Goal: Transaction & Acquisition: Purchase product/service

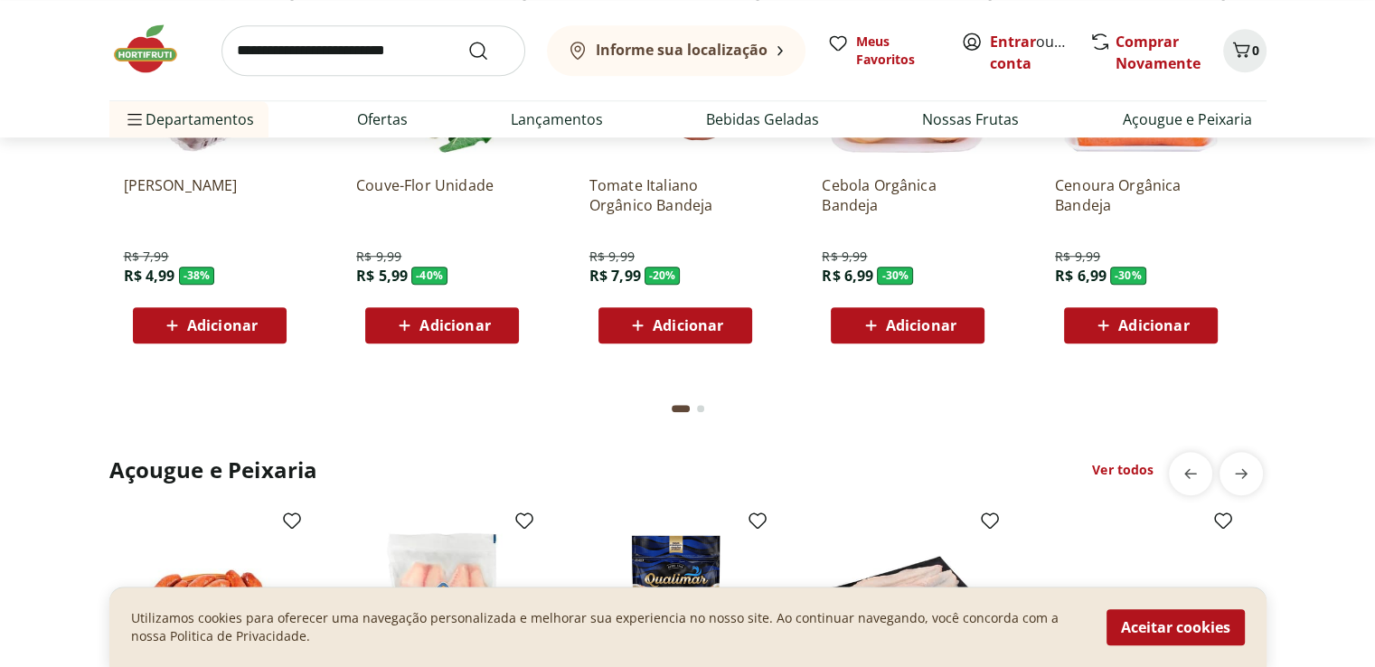
scroll to position [1691, 0]
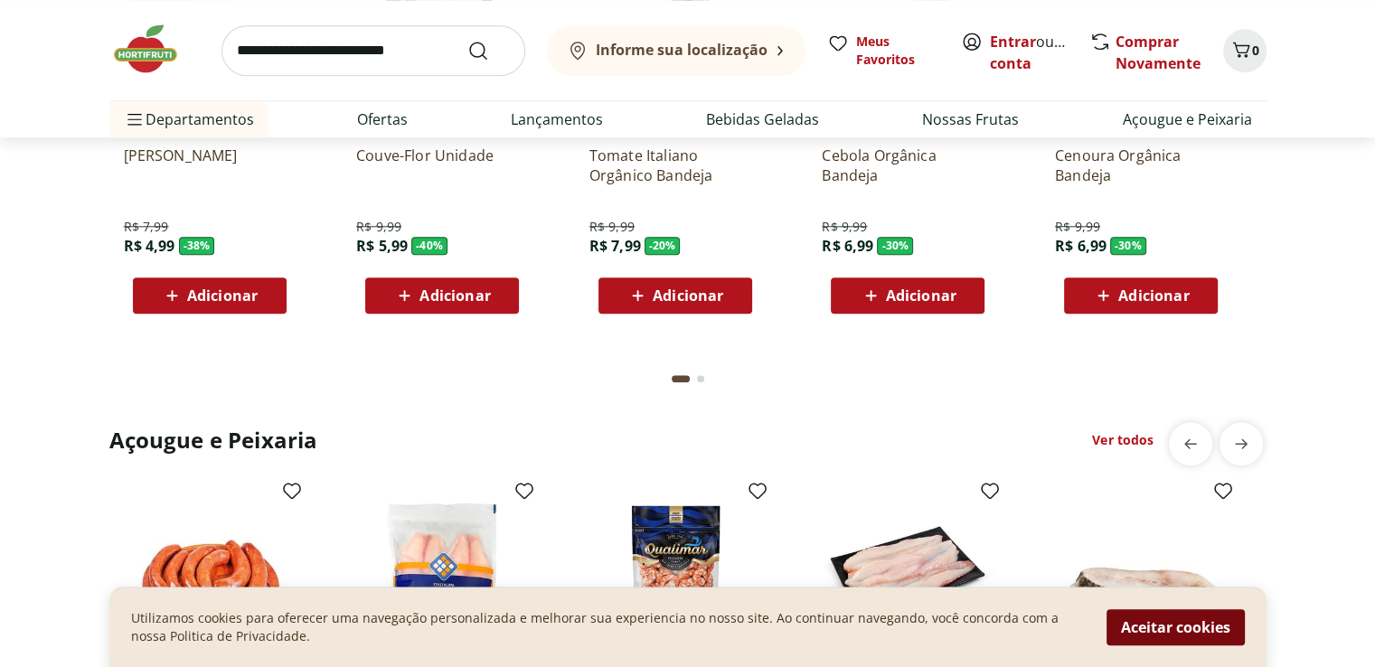
click at [1191, 626] on button "Aceitar cookies" at bounding box center [1176, 627] width 138 height 36
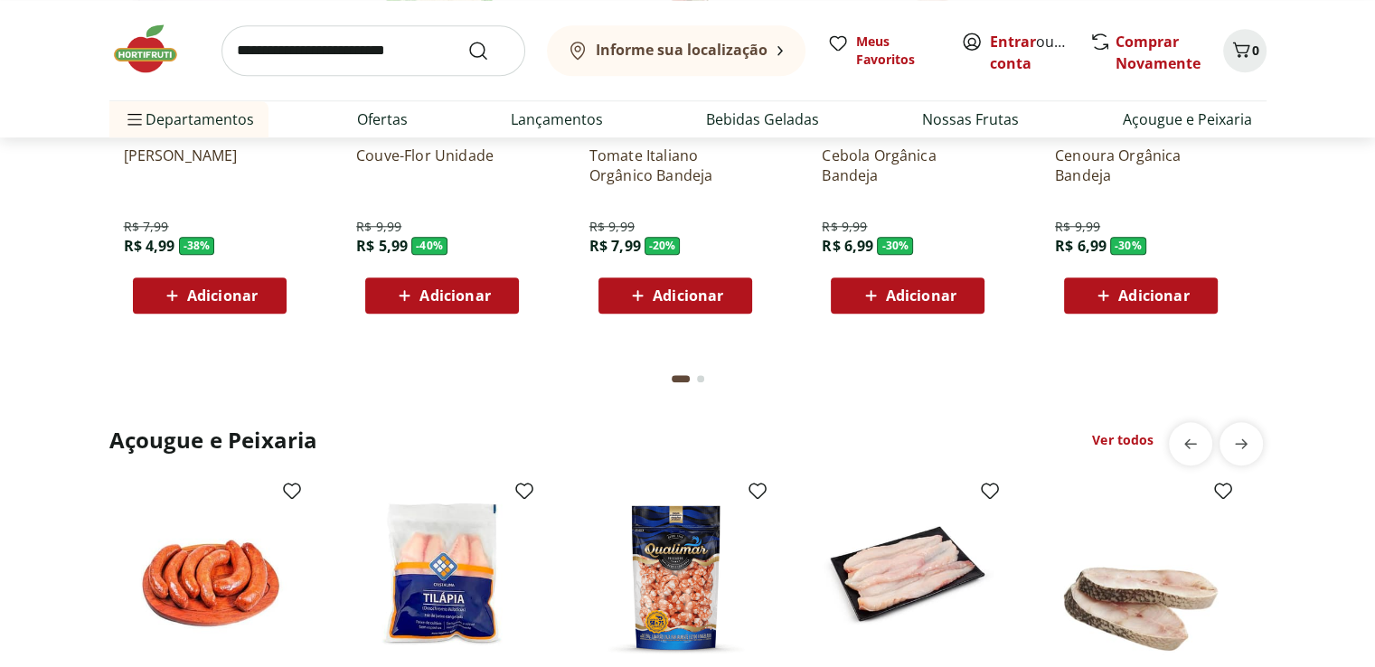
scroll to position [1407, 0]
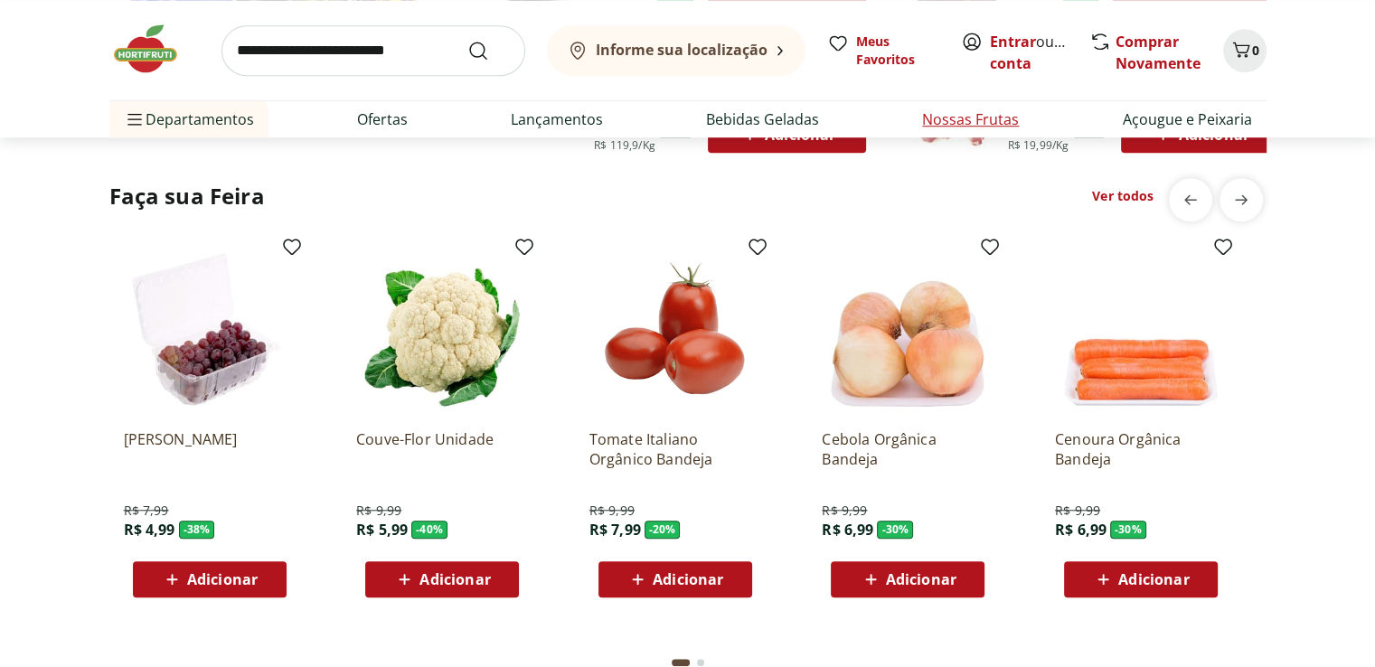
click at [977, 111] on link "Nossas Frutas" at bounding box center [970, 120] width 97 height 22
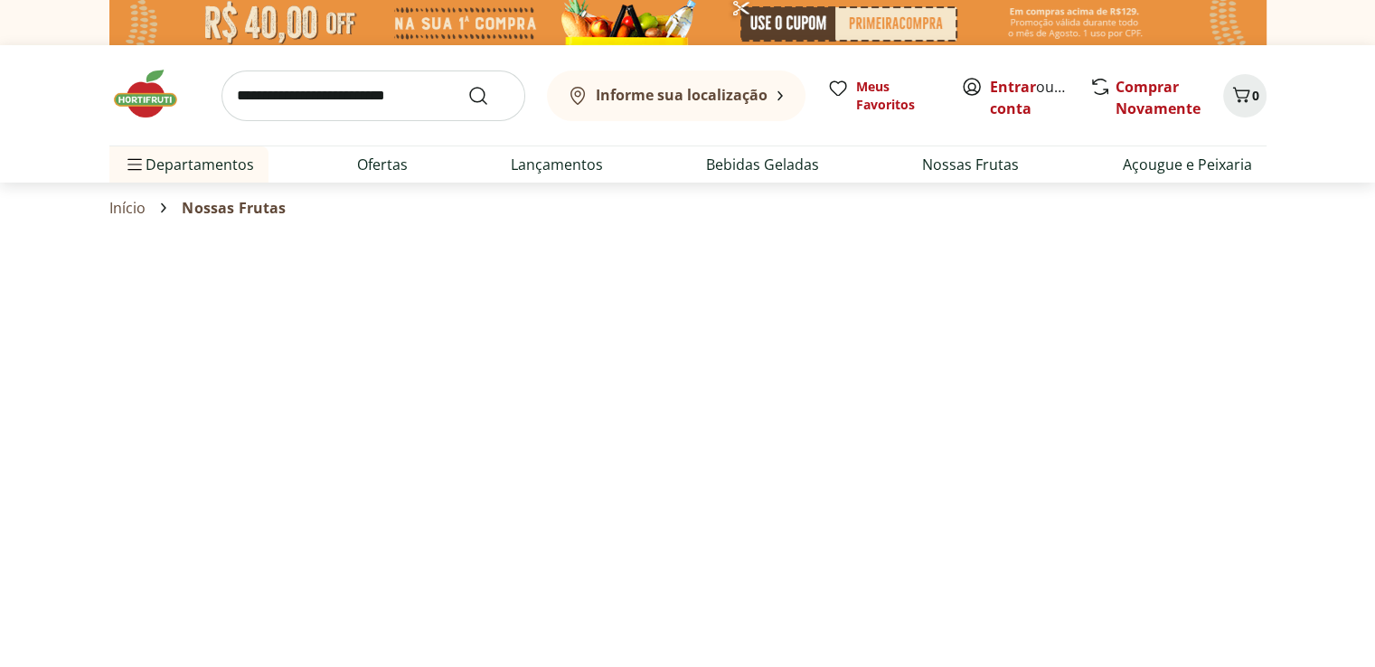
select select "**********"
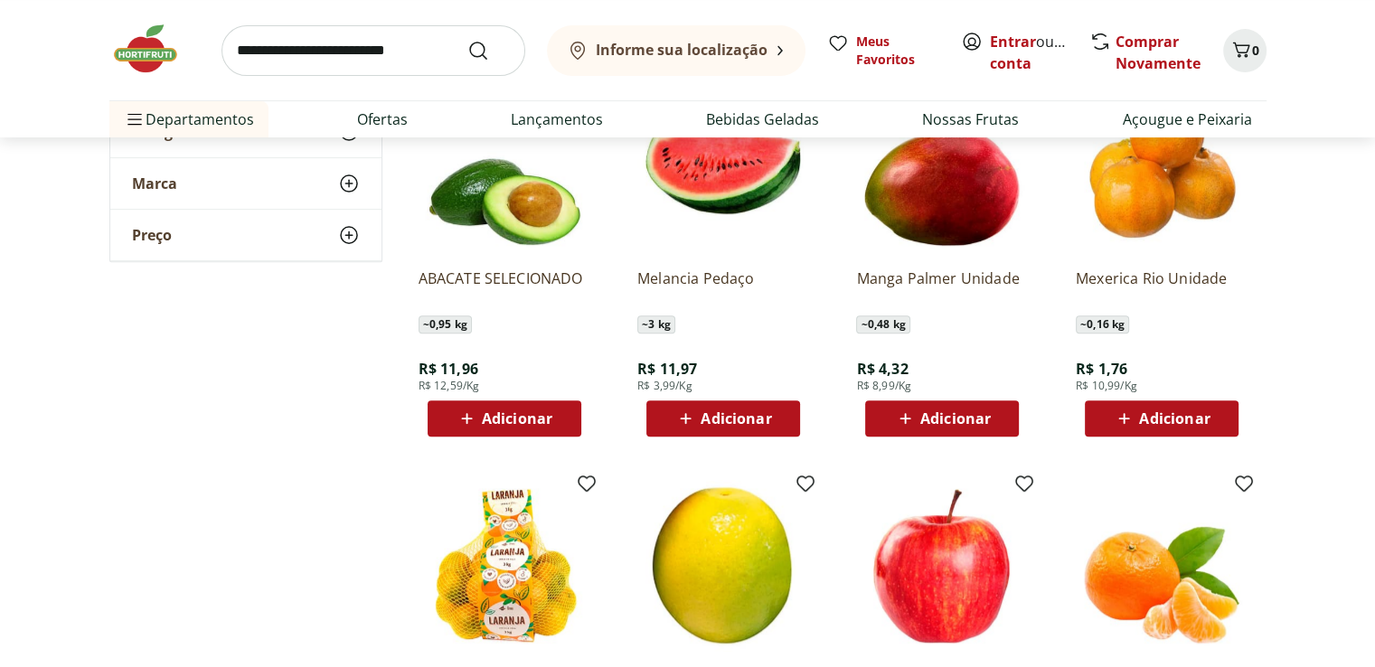
scroll to position [646, 0]
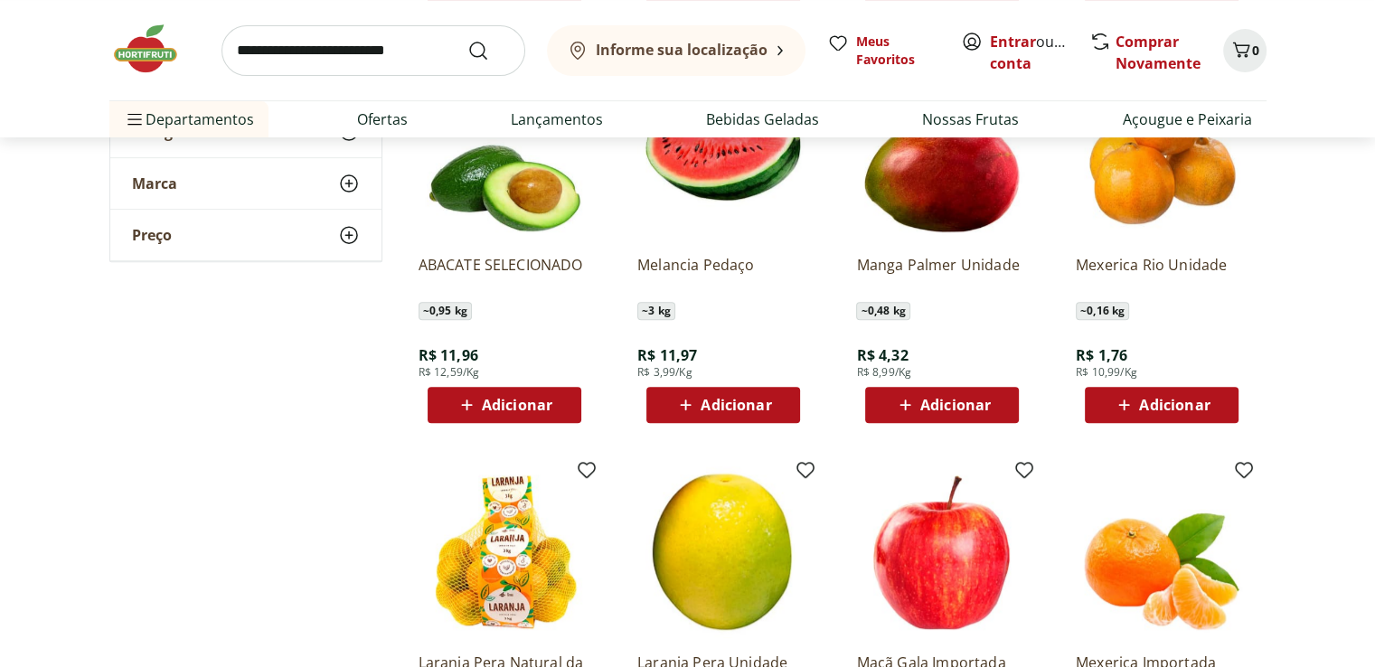
click at [919, 412] on span "Adicionar" at bounding box center [942, 405] width 97 height 22
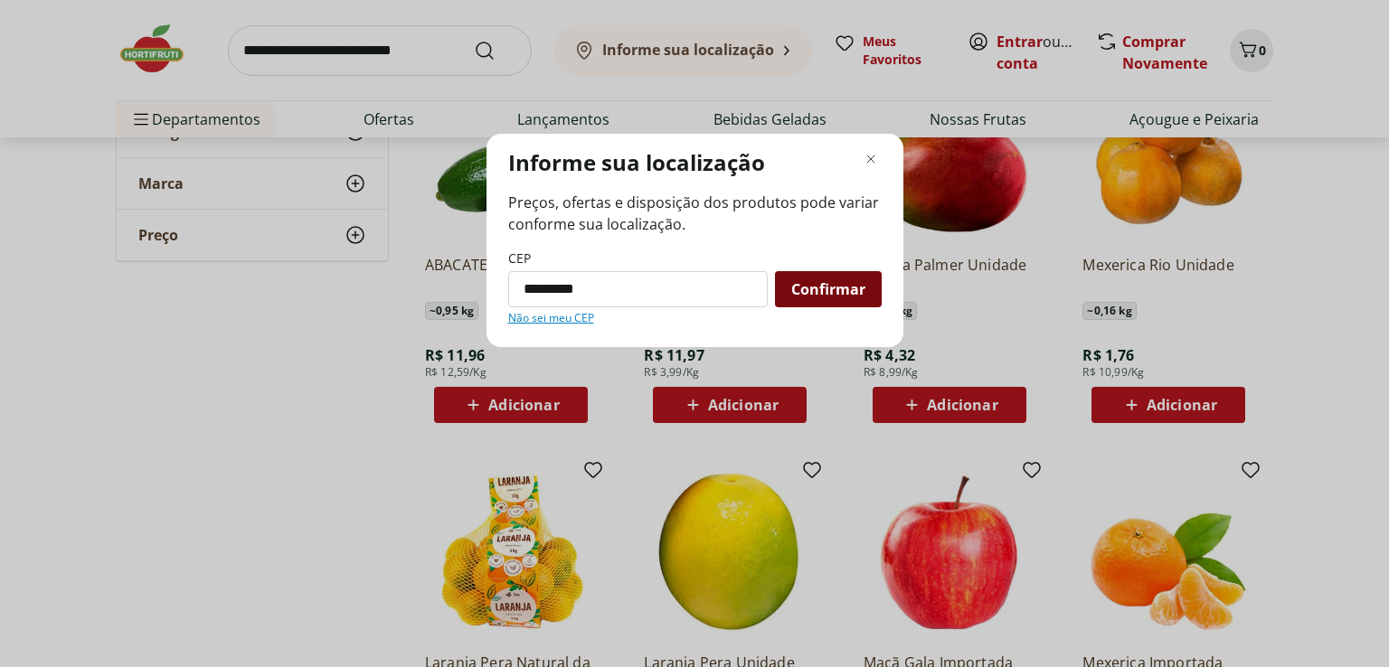
type input "*********"
click at [817, 290] on span "Confirmar" at bounding box center [828, 289] width 74 height 14
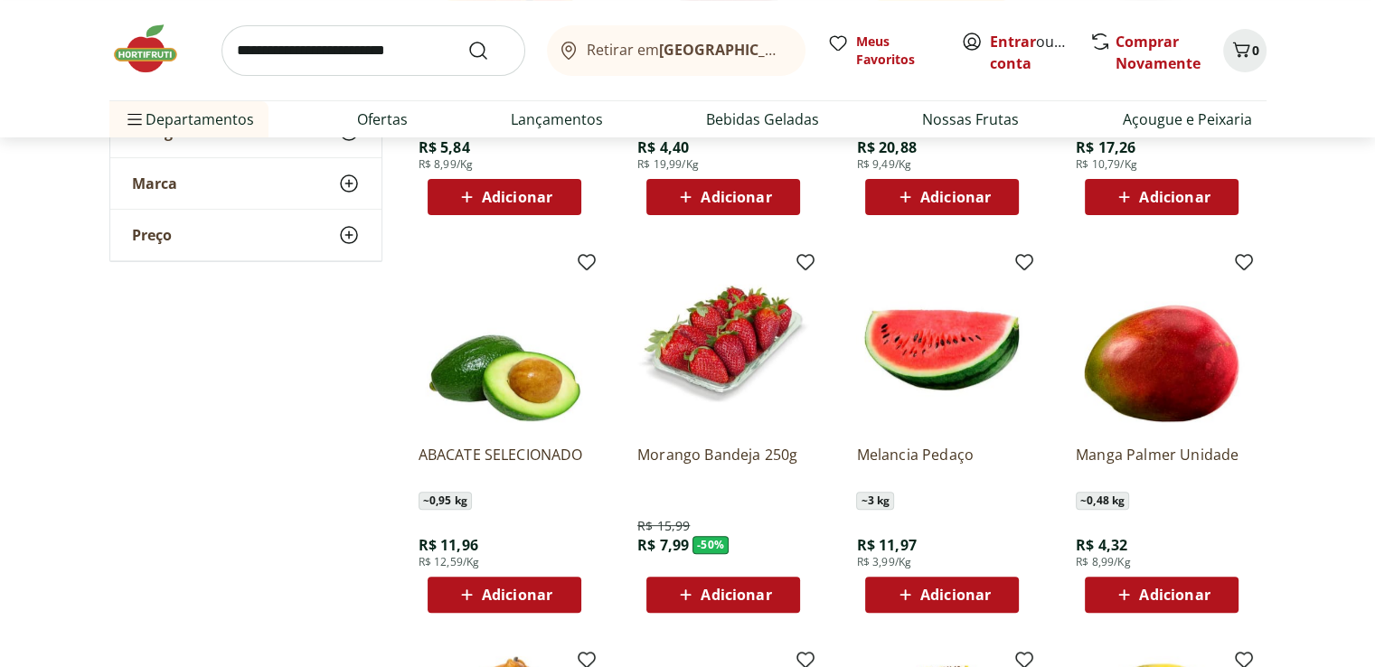
scroll to position [459, 0]
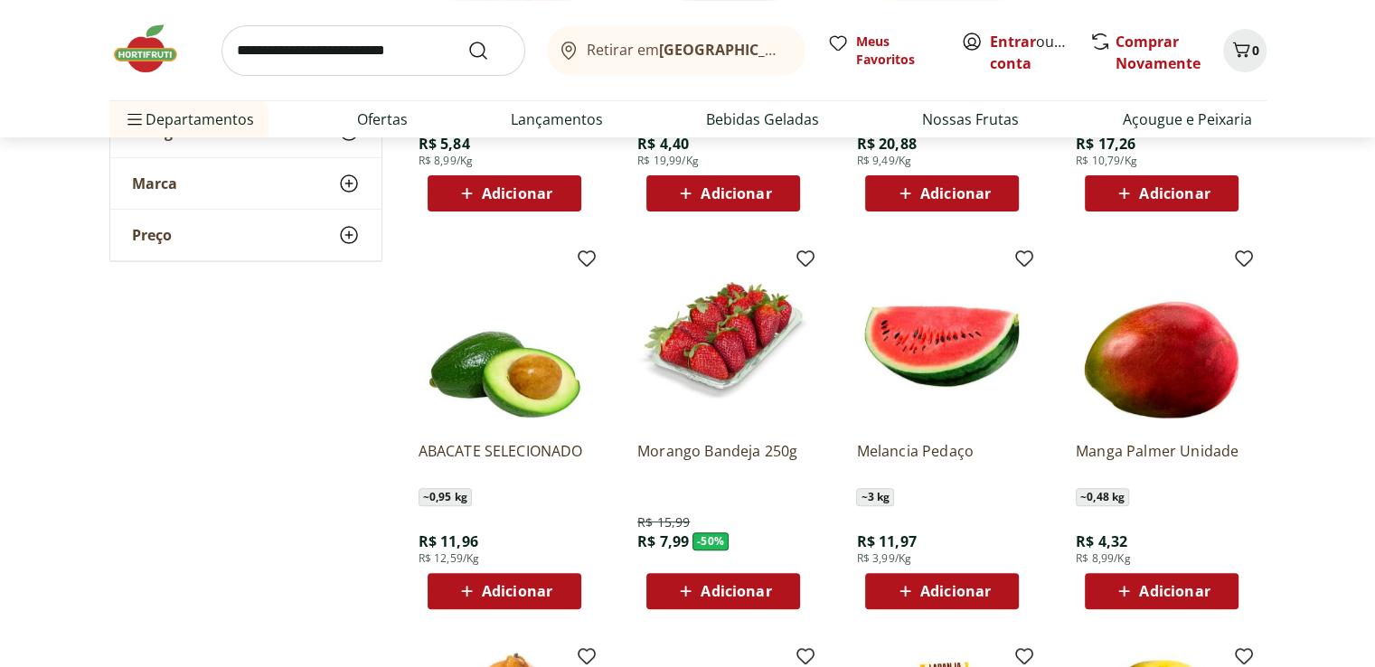
click at [1162, 572] on div "Manga Palmer Unidade ~ 0,48 kg R$ 4,32 R$ 8,99/Kg Adicionar" at bounding box center [1162, 518] width 172 height 183
click at [702, 599] on span "Adicionar" at bounding box center [736, 591] width 71 height 14
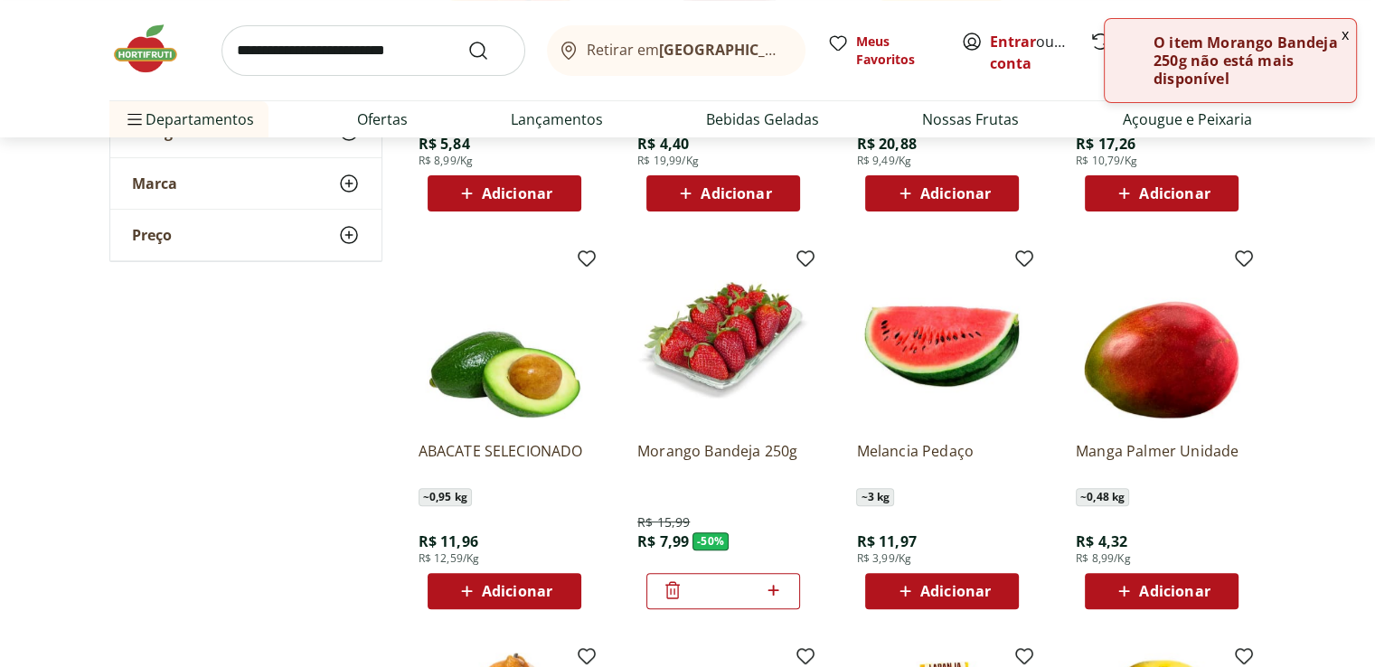
click at [1128, 583] on icon at bounding box center [1124, 592] width 23 height 22
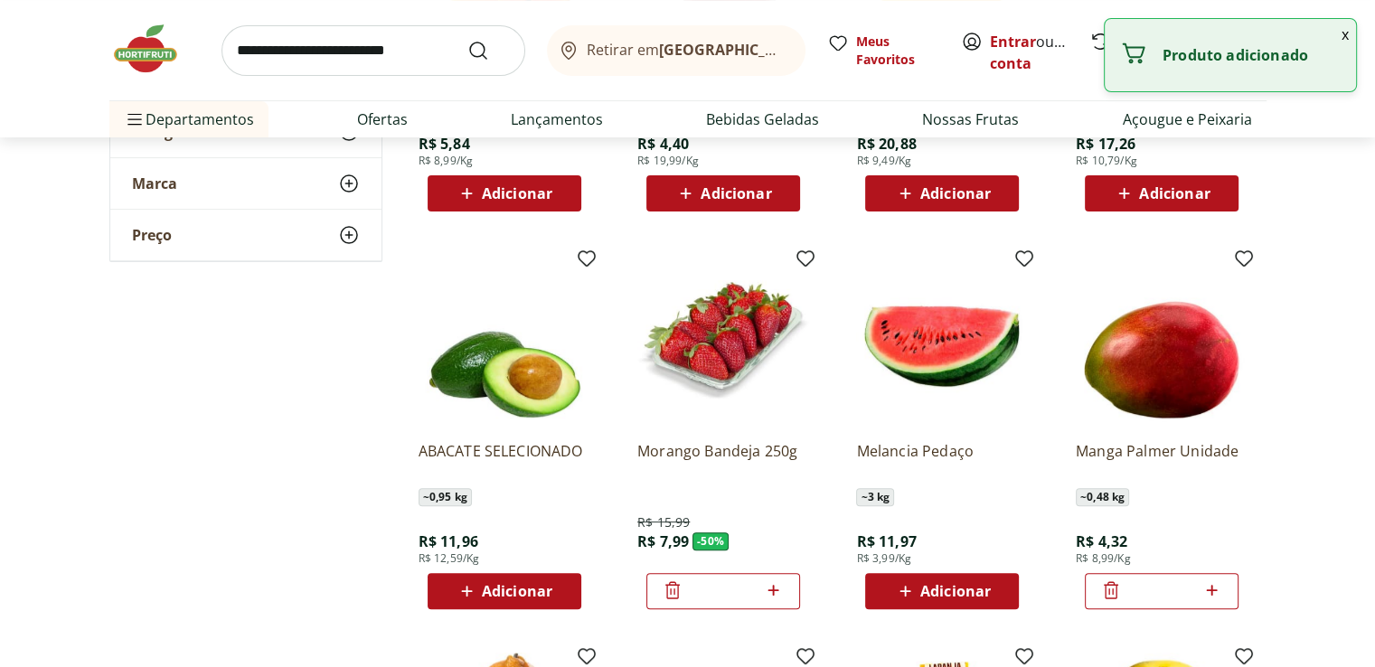
click at [1128, 583] on input "*" at bounding box center [1162, 591] width 80 height 20
click at [1215, 589] on icon at bounding box center [1212, 591] width 23 height 22
type input "*"
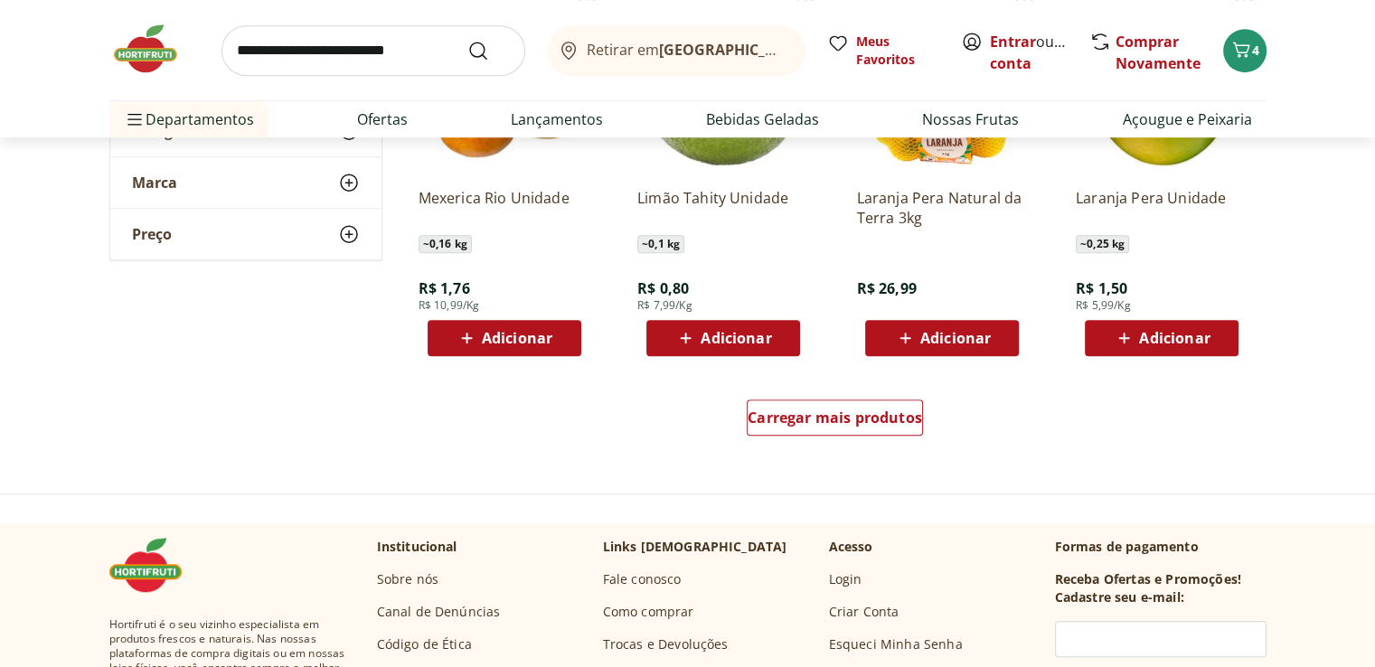
scroll to position [1125, 0]
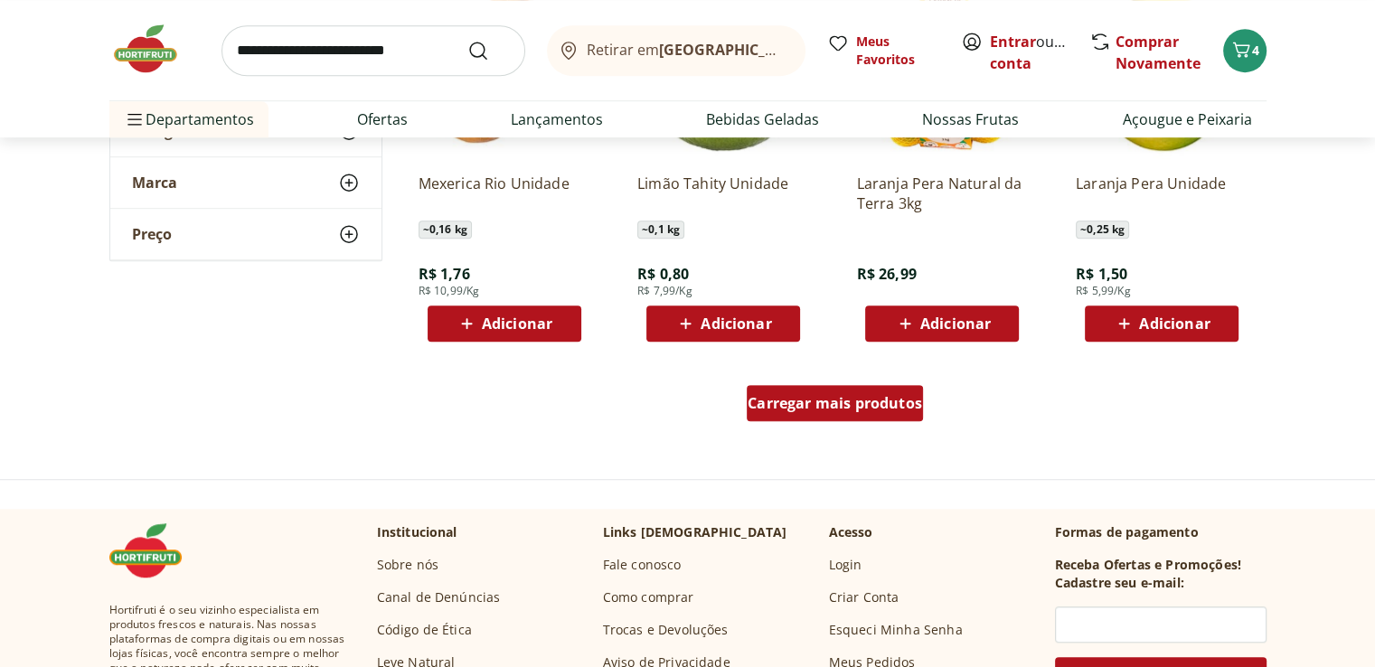
click at [871, 406] on span "Carregar mais produtos" at bounding box center [835, 403] width 175 height 14
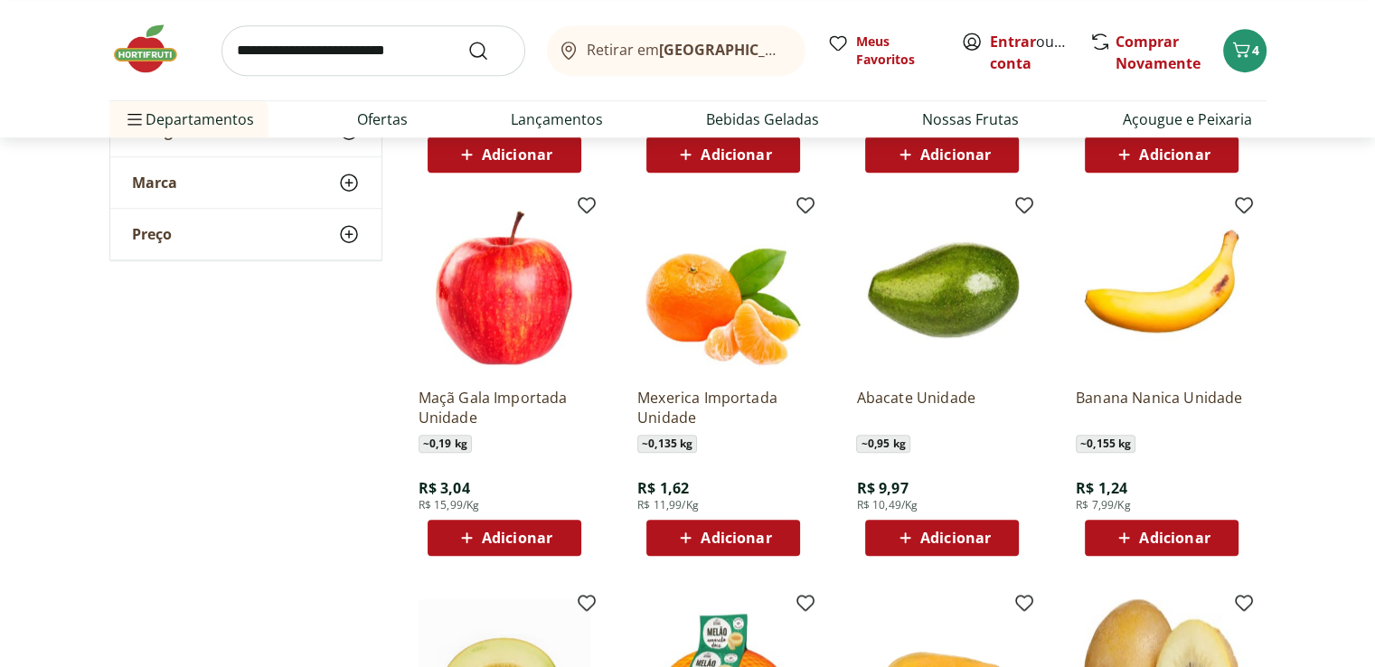
scroll to position [1313, 0]
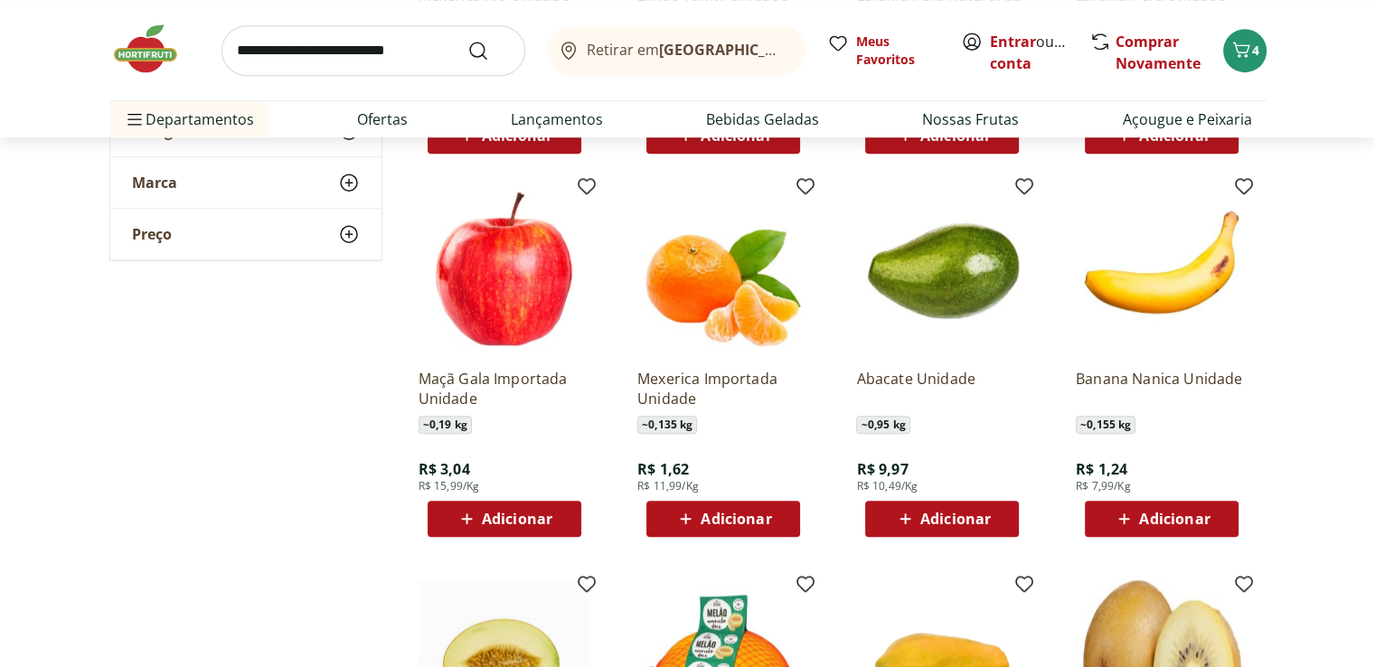
click at [1177, 516] on span "Adicionar" at bounding box center [1174, 519] width 71 height 14
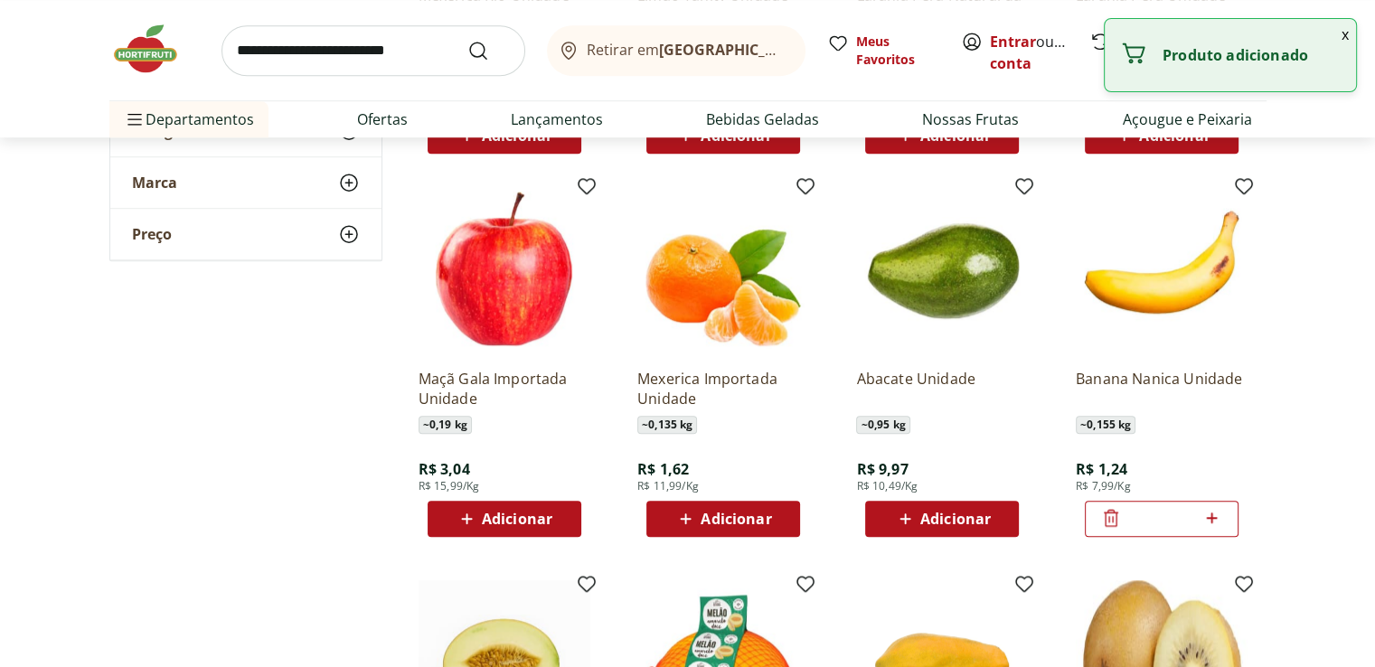
click at [1213, 517] on icon at bounding box center [1212, 518] width 11 height 11
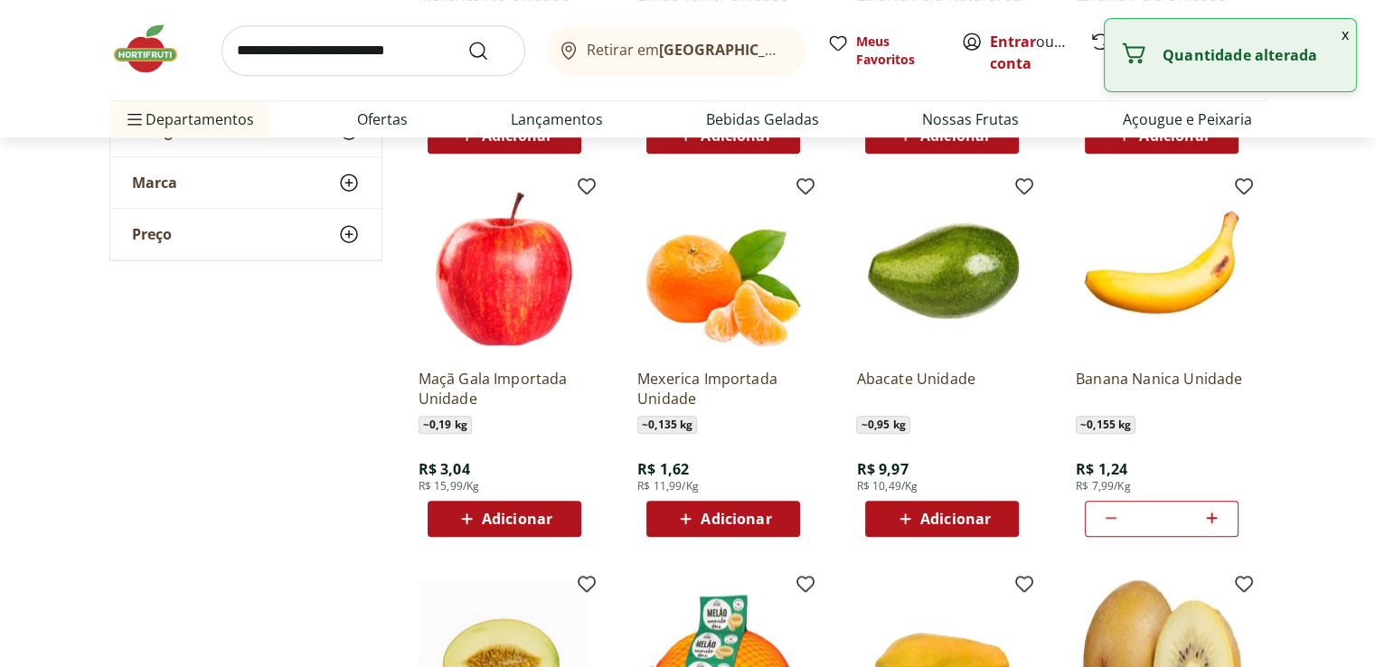
click at [1213, 517] on icon at bounding box center [1212, 518] width 11 height 11
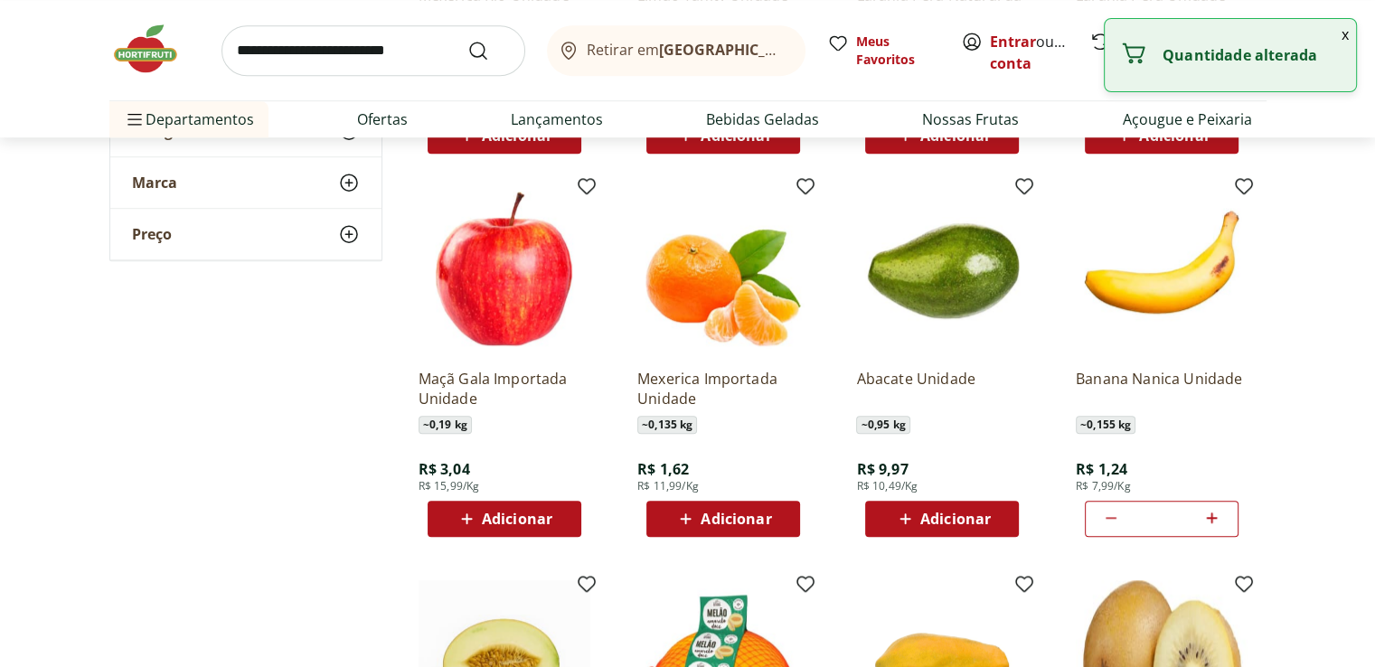
click at [1213, 517] on icon at bounding box center [1212, 518] width 11 height 11
type input "**"
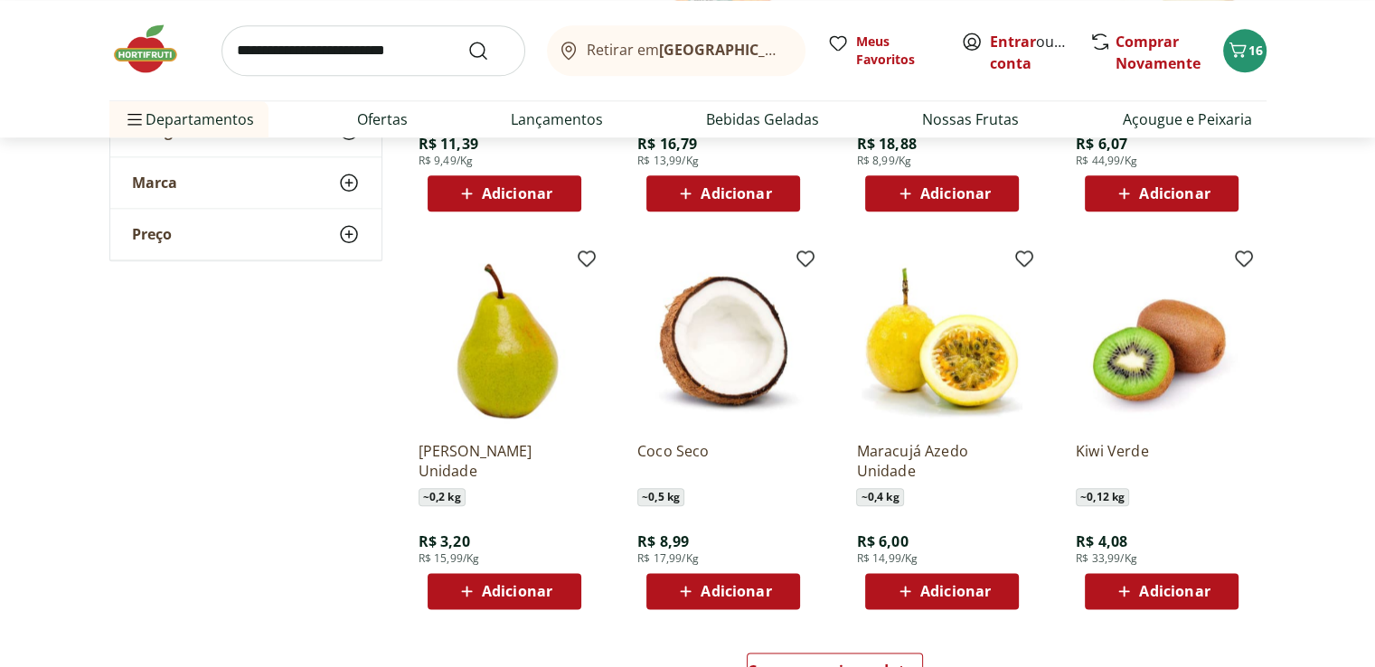
scroll to position [2065, 0]
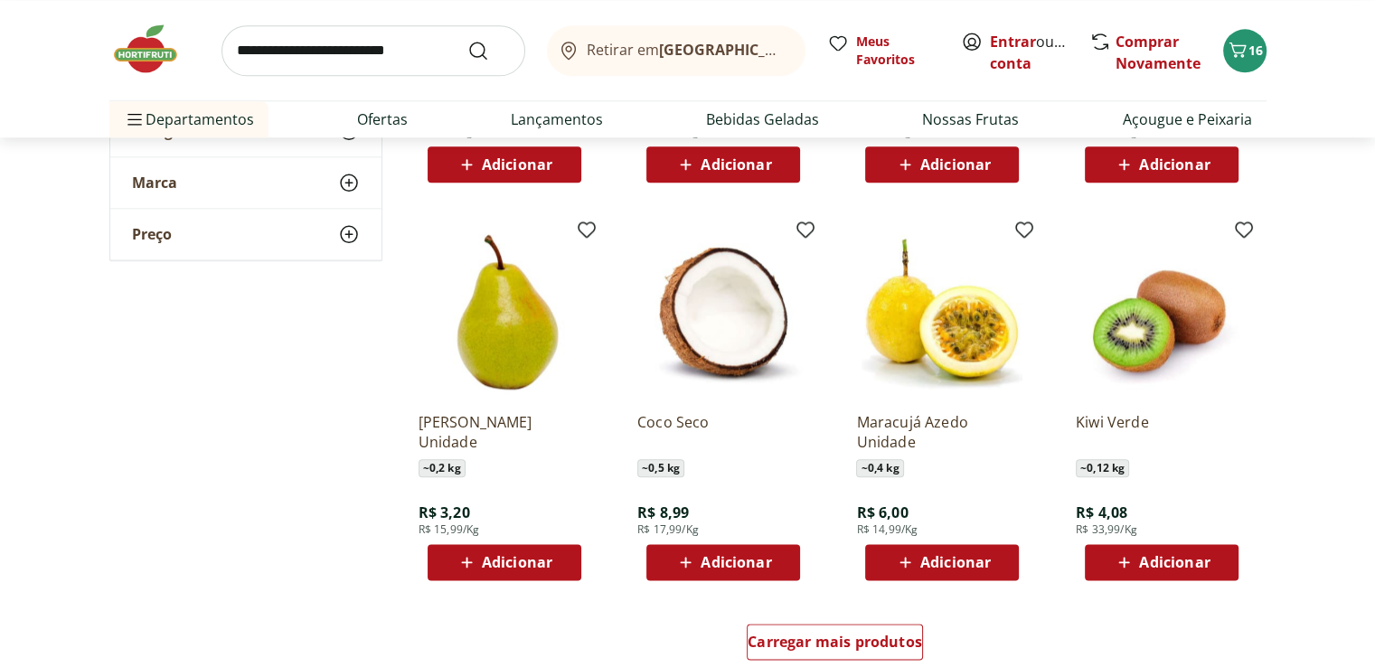
click at [488, 555] on span "Adicionar" at bounding box center [517, 562] width 71 height 14
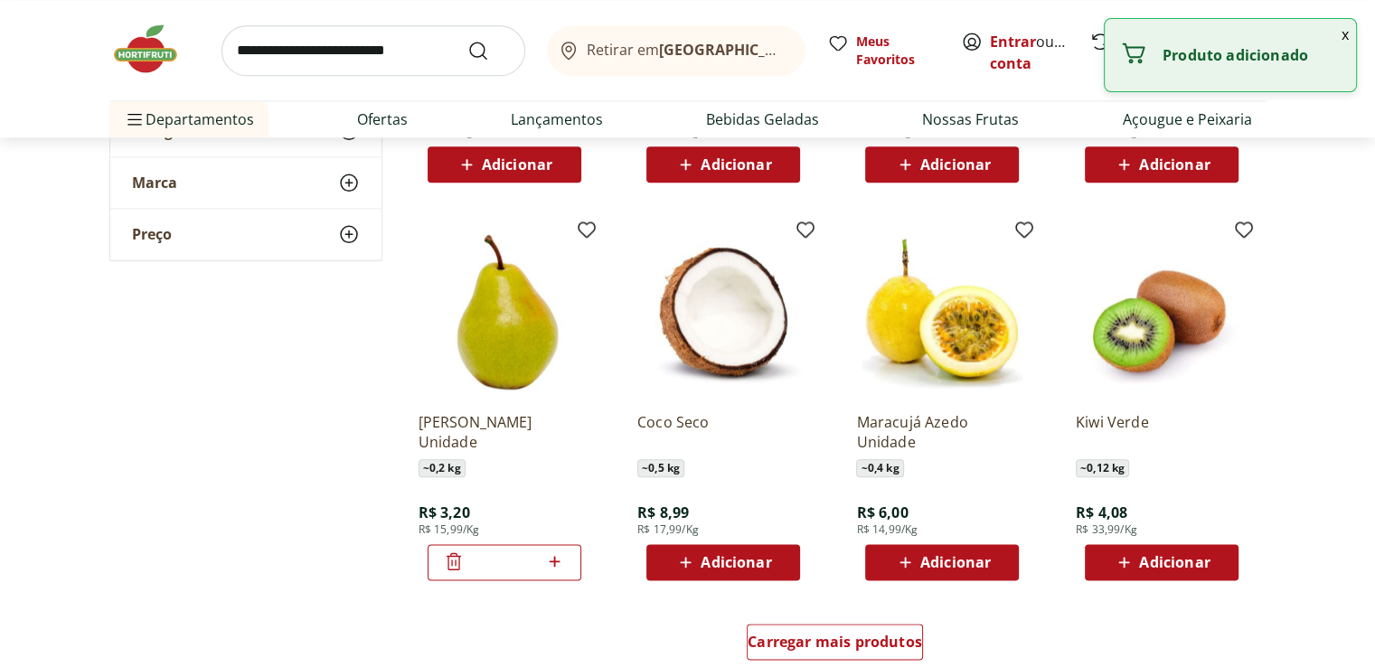
click at [557, 560] on icon at bounding box center [554, 562] width 23 height 22
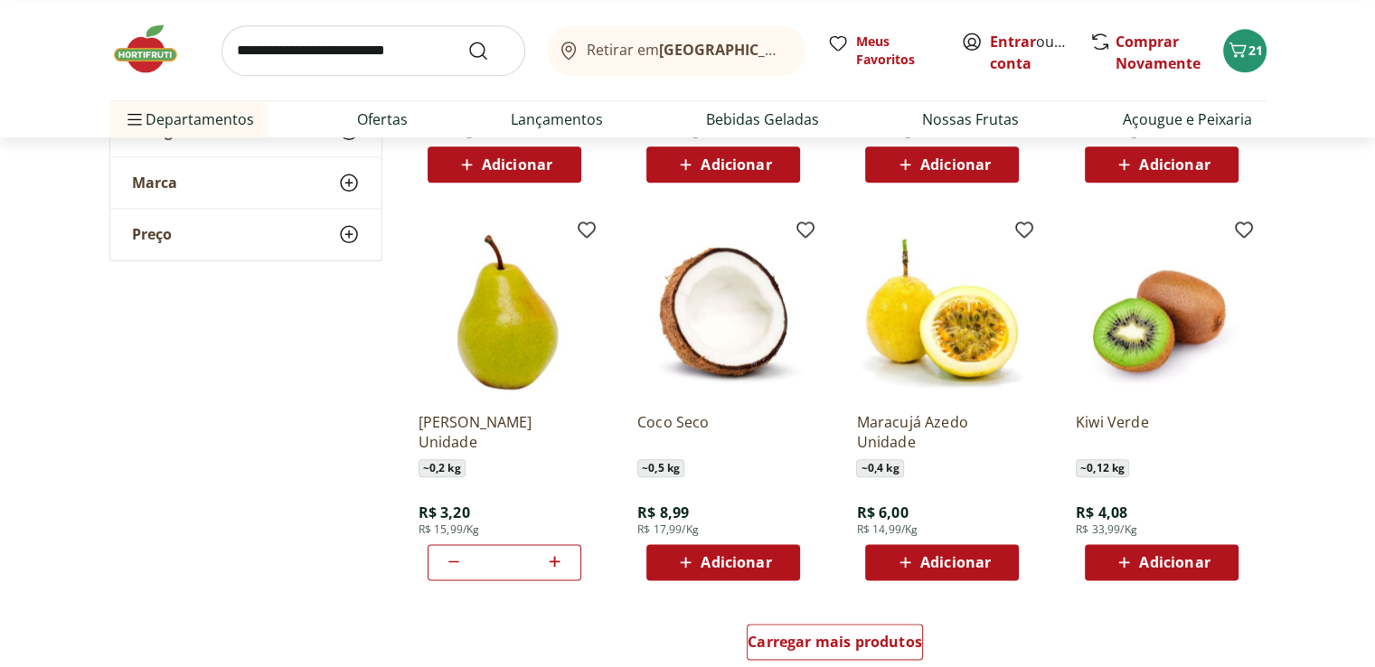
click at [557, 560] on icon at bounding box center [554, 562] width 23 height 22
type input "*"
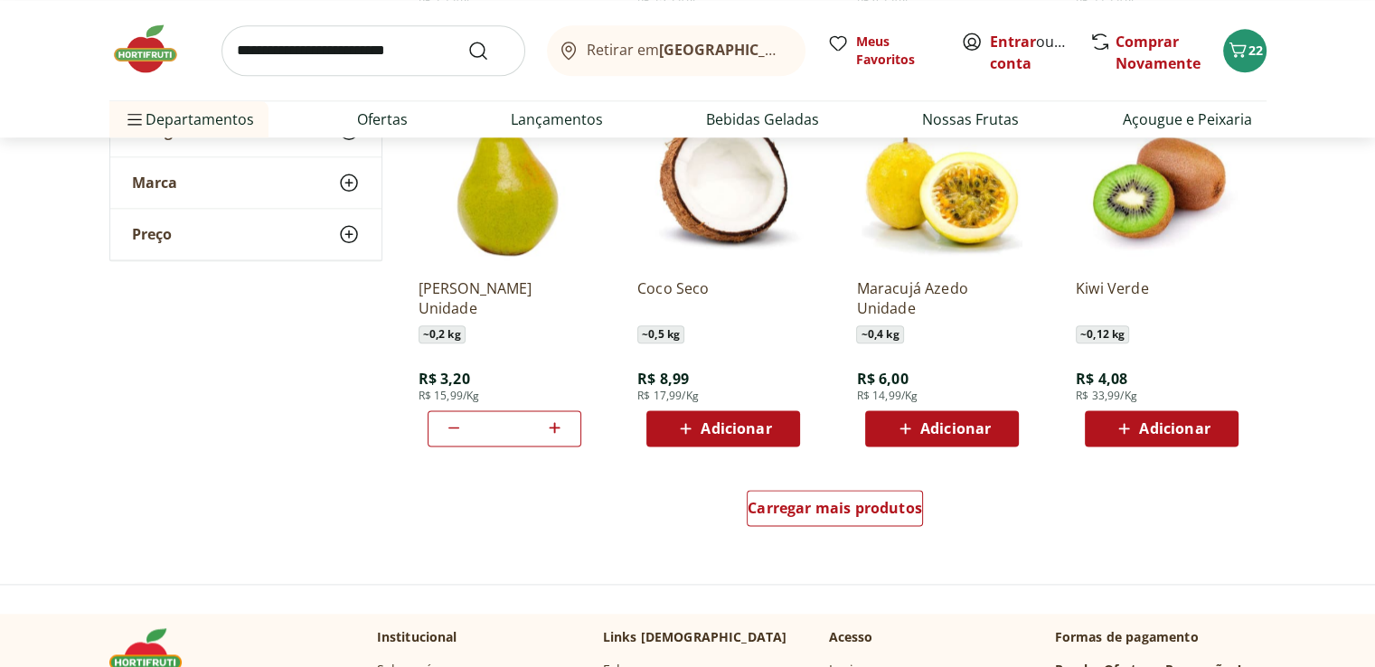
scroll to position [2205, 0]
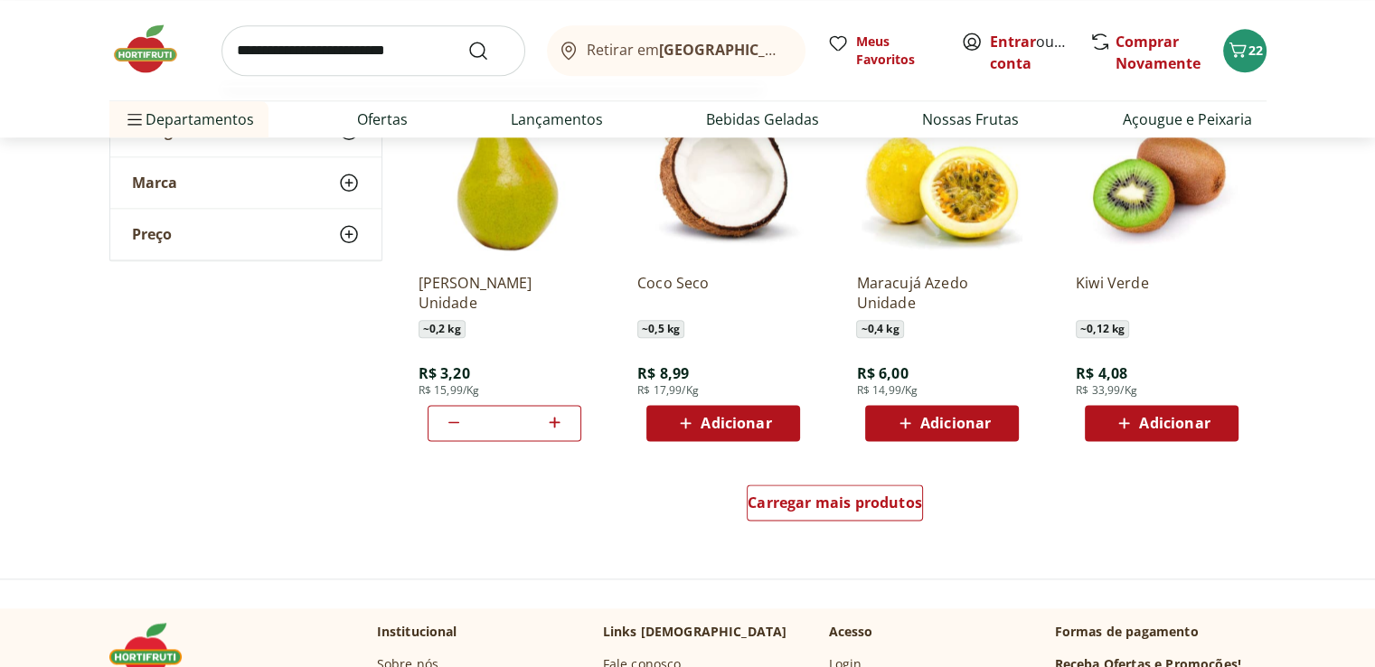
click at [438, 62] on input "search" at bounding box center [374, 50] width 304 height 51
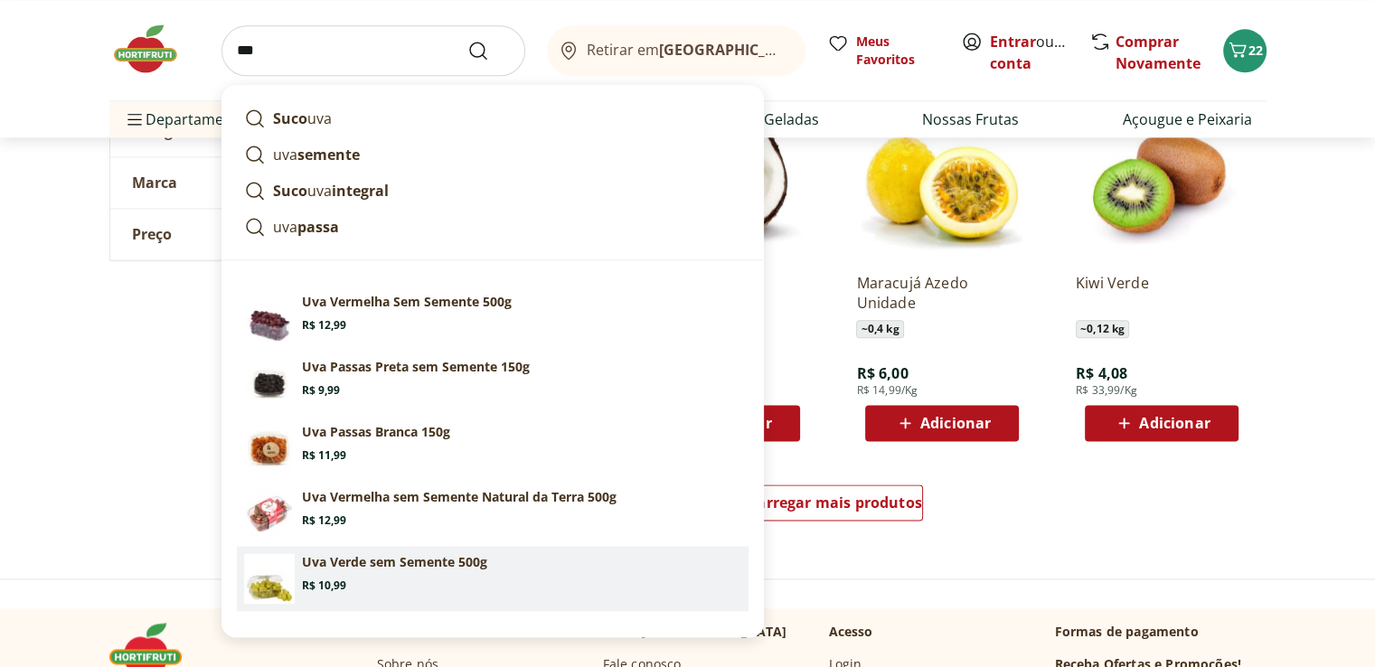
click at [398, 562] on p "Uva Verde sem Semente 500g" at bounding box center [394, 562] width 185 height 18
type input "**********"
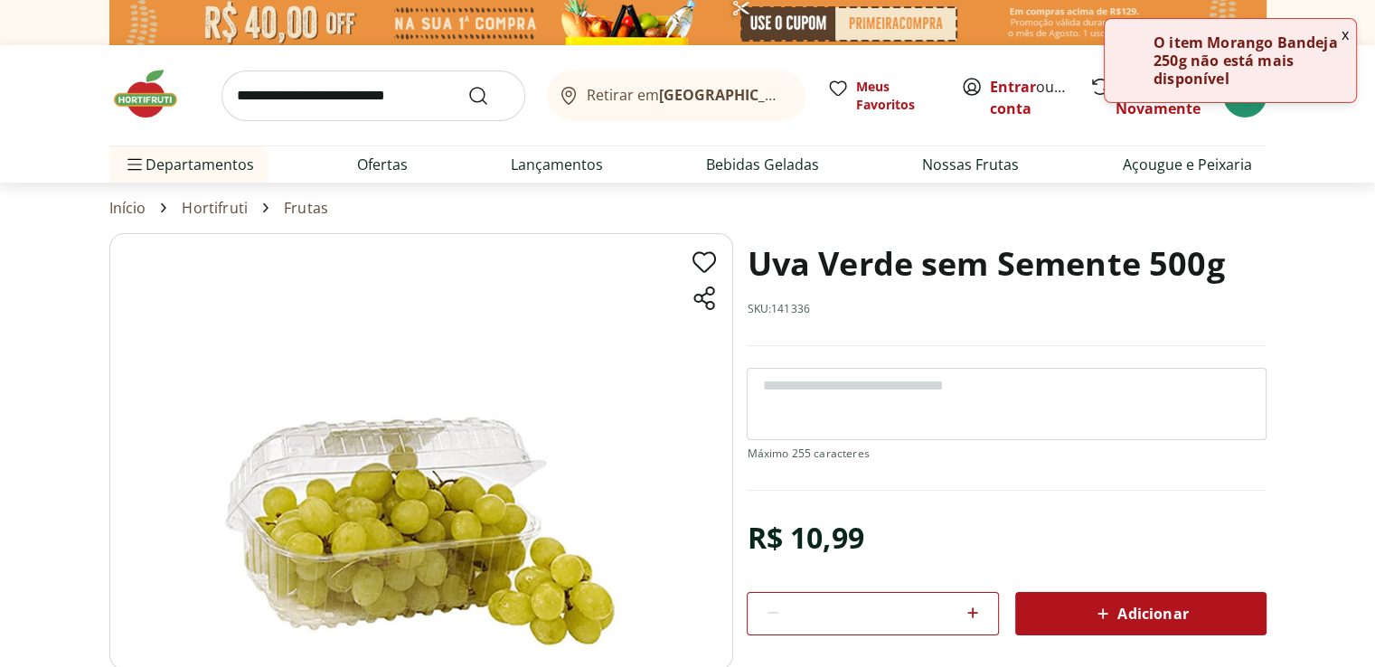
click at [969, 610] on icon at bounding box center [973, 613] width 11 height 11
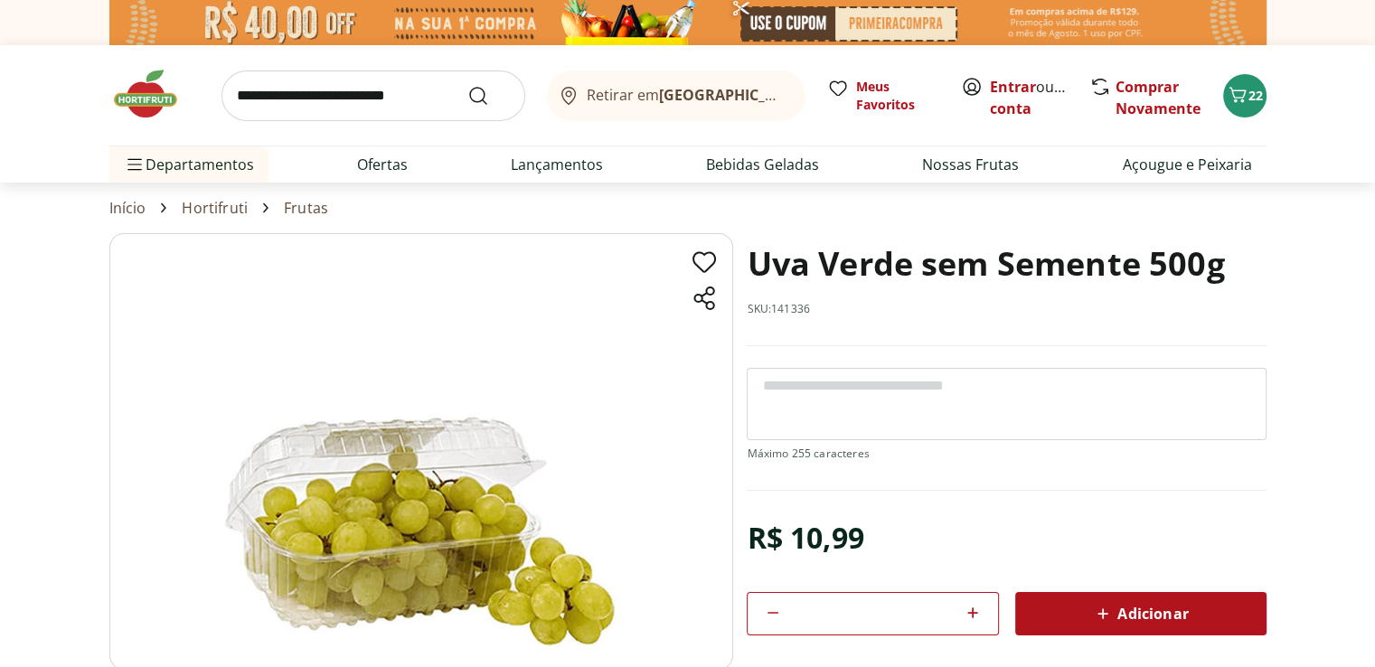
click at [1118, 607] on span "Adicionar" at bounding box center [1140, 614] width 96 height 22
click at [774, 612] on icon at bounding box center [773, 613] width 11 height 2
type input "*"
click at [1244, 99] on icon "Carrinho" at bounding box center [1238, 95] width 22 height 22
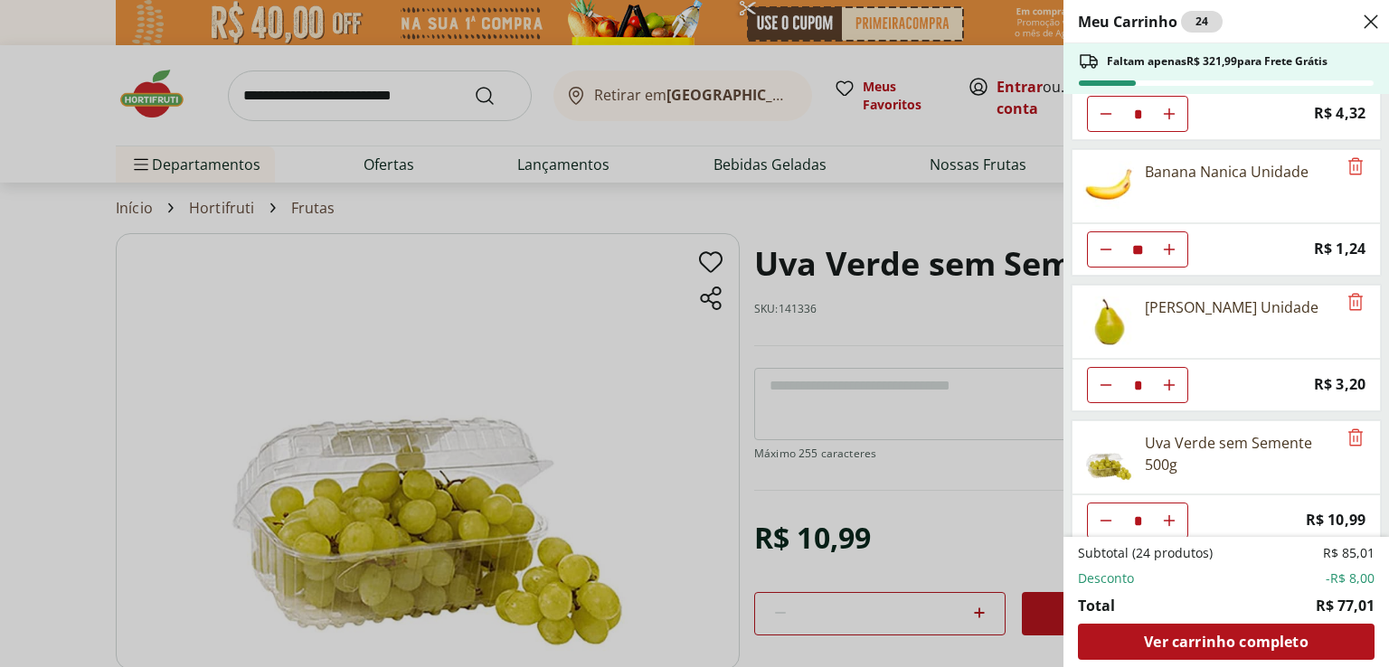
scroll to position [237, 0]
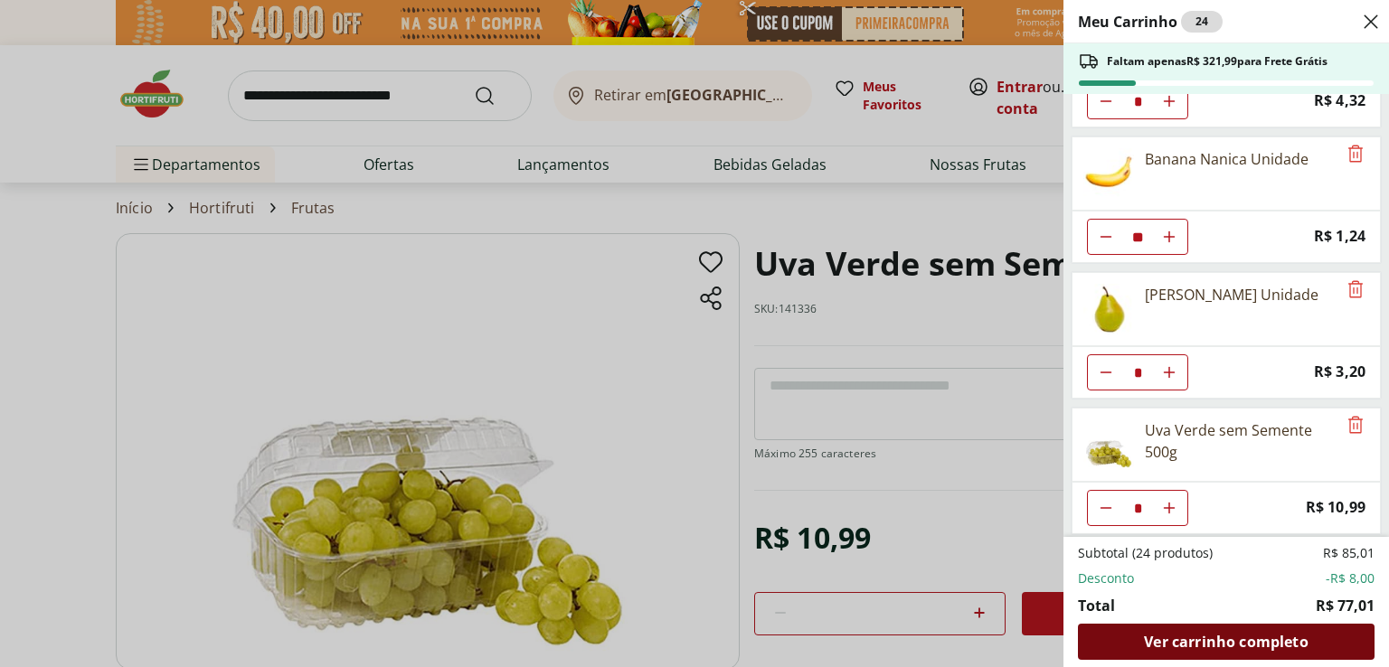
click at [1194, 646] on span "Ver carrinho completo" at bounding box center [1226, 642] width 164 height 14
